Goal: Information Seeking & Learning: Learn about a topic

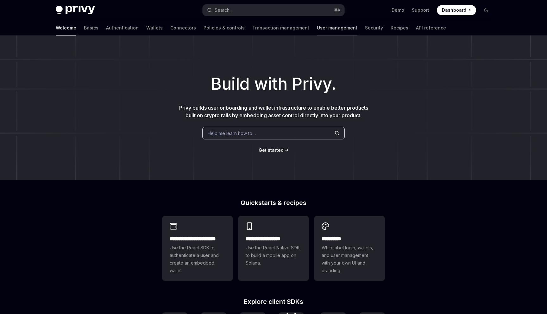
click at [317, 32] on link "User management" at bounding box center [337, 27] width 41 height 15
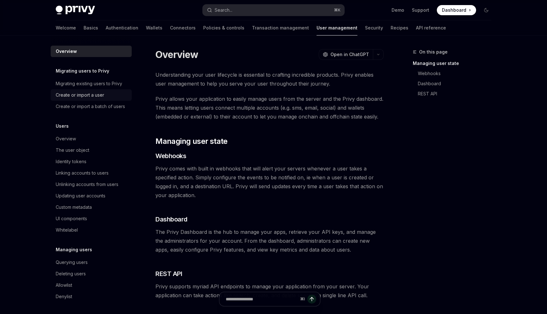
click at [82, 95] on div "Create or import a user" at bounding box center [80, 95] width 48 height 8
type textarea "*"
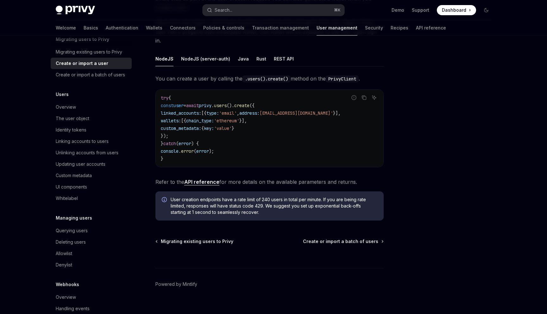
scroll to position [45, 0]
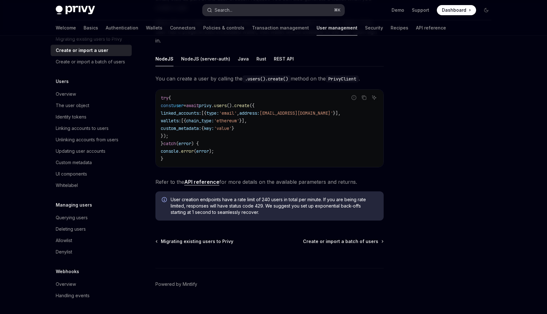
click at [279, 13] on button "Search... ⌘ K" at bounding box center [274, 9] width 142 height 11
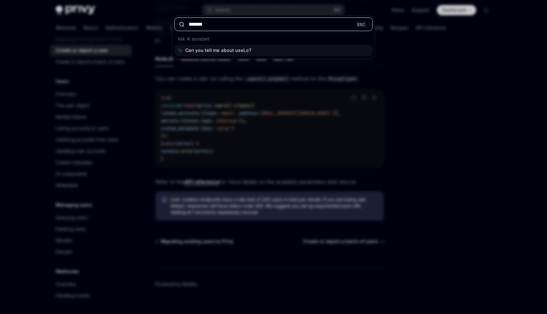
type input "********"
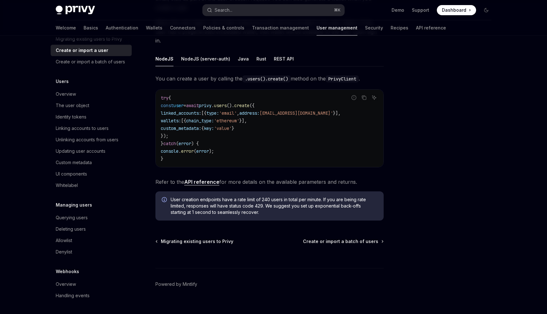
type textarea "*"
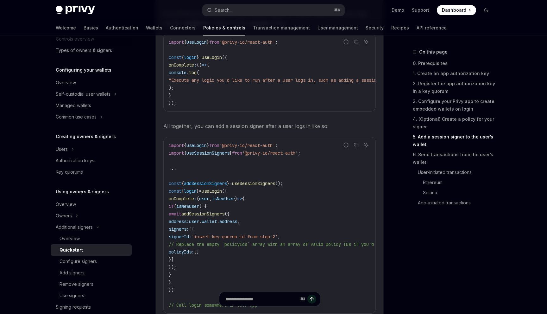
scroll to position [1260, 0]
click at [235, 7] on button "Search... ⌘ K" at bounding box center [274, 9] width 142 height 11
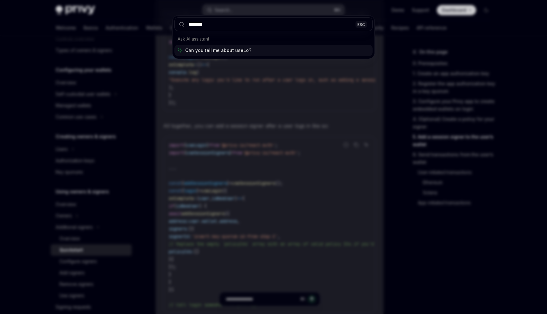
type input "********"
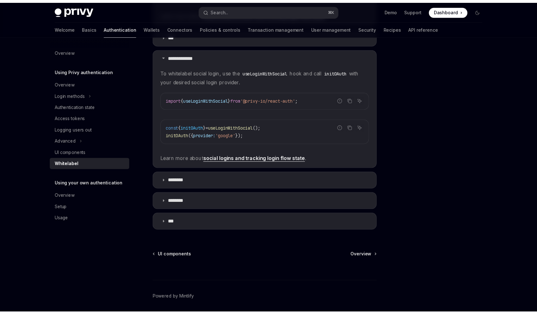
scroll to position [267, 0]
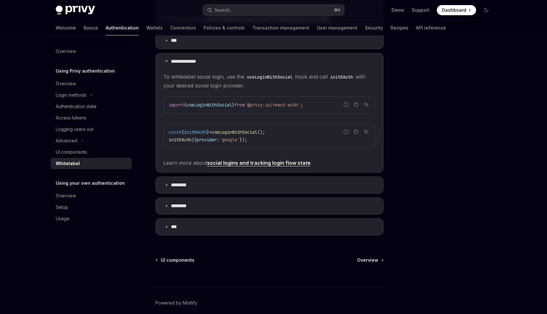
type textarea "*"
